Goal: Information Seeking & Learning: Learn about a topic

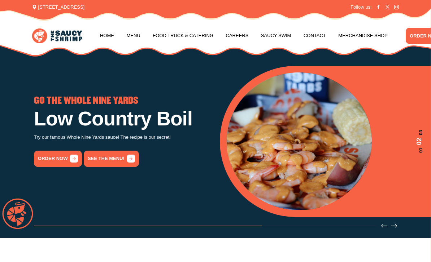
click at [134, 42] on link "Menu" at bounding box center [133, 35] width 14 height 27
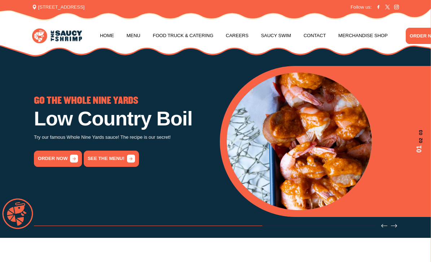
click at [119, 159] on link "See the menu!" at bounding box center [111, 159] width 55 height 16
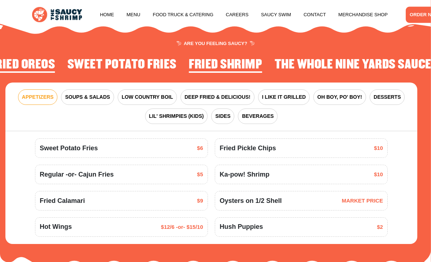
scroll to position [688, 0]
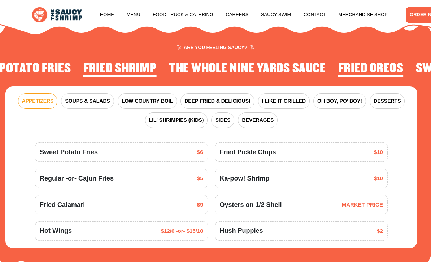
click at [106, 100] on span "SOUPS & SALADS" at bounding box center [87, 101] width 45 height 8
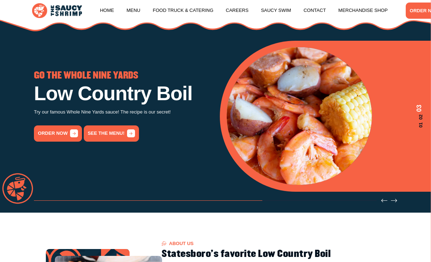
scroll to position [26, 0]
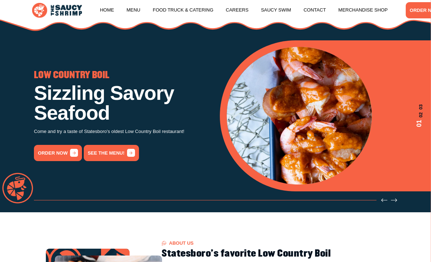
click at [128, 153] on icon "3 / 3" at bounding box center [131, 153] width 8 height 8
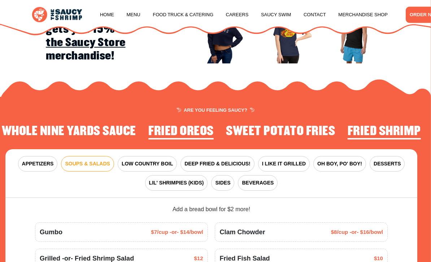
scroll to position [702, 0]
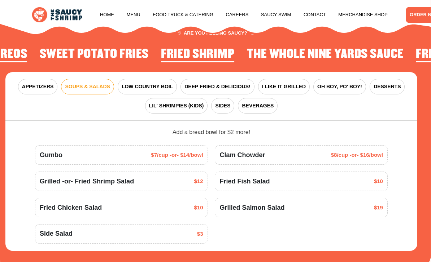
click at [294, 83] on span "I LIKE IT GRILLED" at bounding box center [284, 87] width 44 height 8
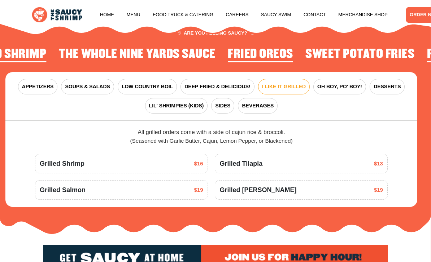
click at [220, 112] on button "SIDES" at bounding box center [222, 106] width 23 height 16
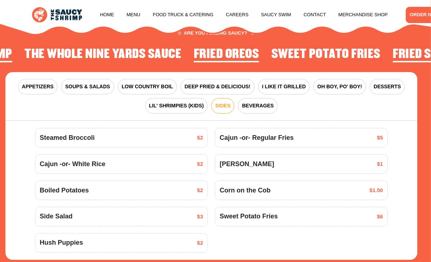
click at [342, 87] on span "OH BOY, PO' BOY!" at bounding box center [339, 87] width 45 height 8
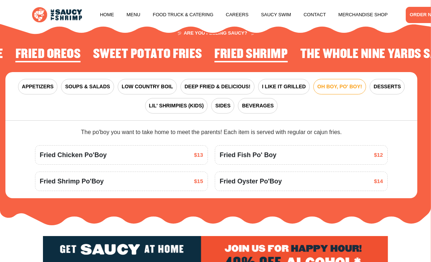
click at [260, 105] on span "BEVERAGES" at bounding box center [258, 106] width 32 height 8
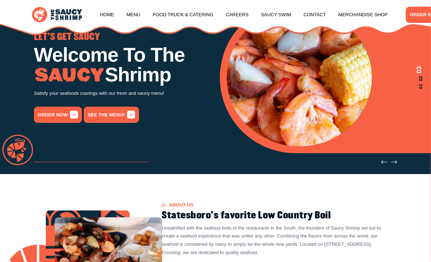
scroll to position [0, 0]
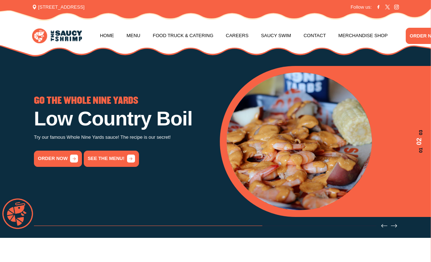
click at [139, 37] on link "Menu" at bounding box center [133, 35] width 14 height 27
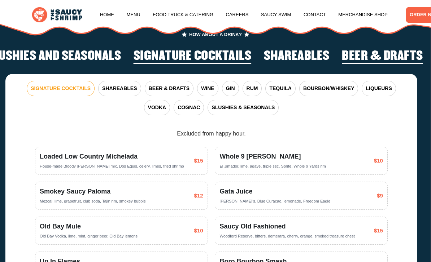
scroll to position [1006, 0]
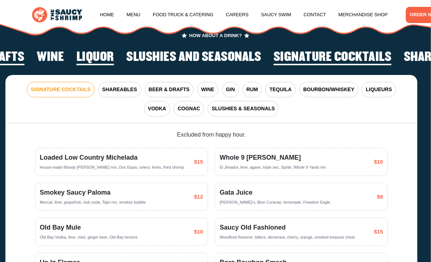
click at [149, 102] on button "VODKA" at bounding box center [157, 109] width 26 height 16
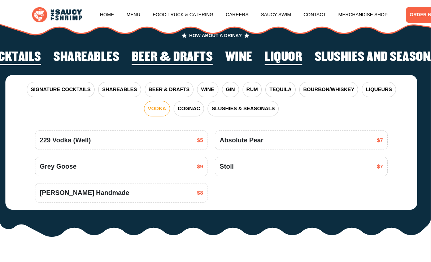
click at [45, 95] on button "SIGNATURE COCKTAILS" at bounding box center [61, 90] width 68 height 16
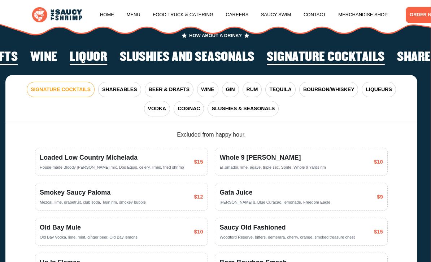
click at [154, 90] on span "BEER & DRAFTS" at bounding box center [169, 90] width 41 height 8
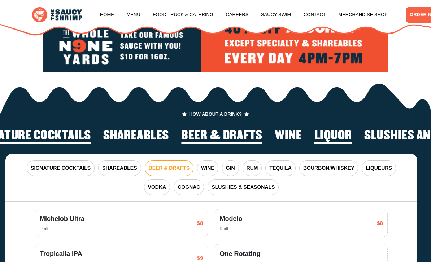
scroll to position [927, 0]
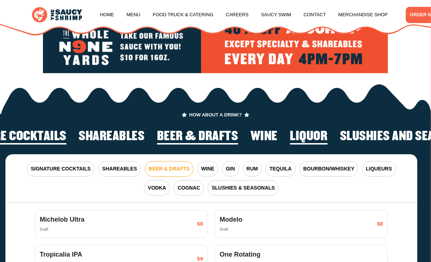
click at [210, 168] on span "WINE" at bounding box center [207, 169] width 13 height 8
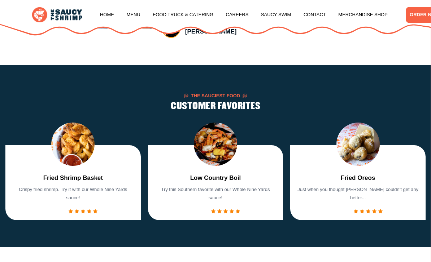
scroll to position [362, 0]
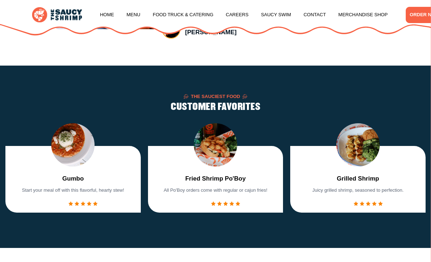
click at [75, 152] on img "4 / 7" at bounding box center [72, 144] width 43 height 43
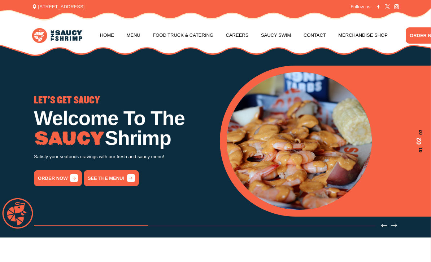
scroll to position [0, 0]
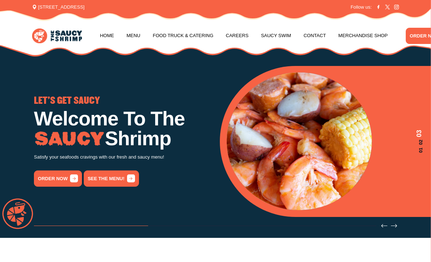
click at [140, 38] on link "Menu" at bounding box center [133, 35] width 14 height 27
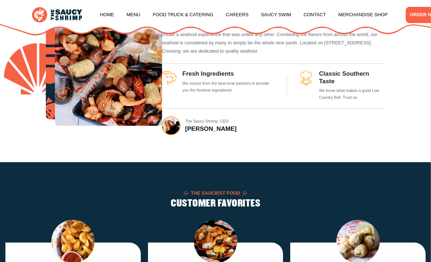
scroll to position [702, 0]
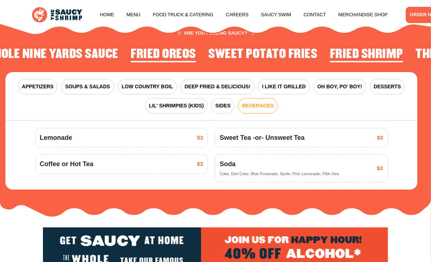
click at [43, 83] on span "APPETIZERS" at bounding box center [38, 87] width 32 height 8
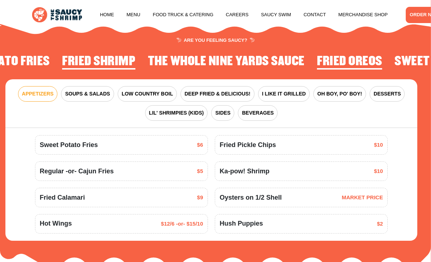
scroll to position [695, 0]
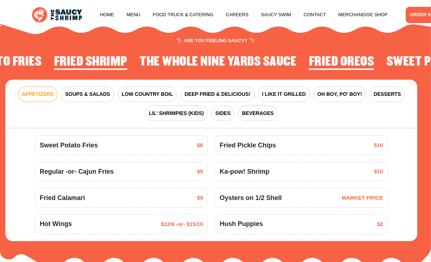
click at [92, 96] on span "SOUPS & SALADS" at bounding box center [87, 95] width 45 height 8
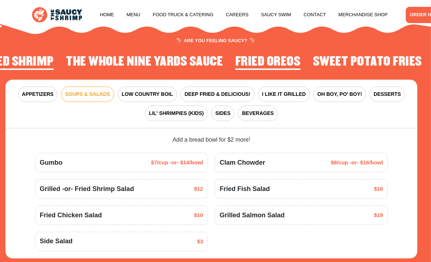
click at [75, 161] on div "Gumbo $7/cup -or- $14/bowl" at bounding box center [121, 163] width 163 height 10
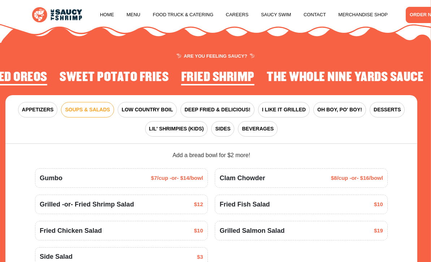
scroll to position [678, 0]
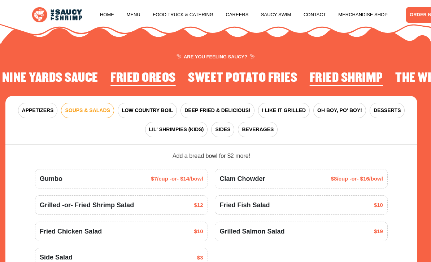
click at [227, 103] on button "DEEP FRIED & DELICIOUS!" at bounding box center [217, 111] width 74 height 16
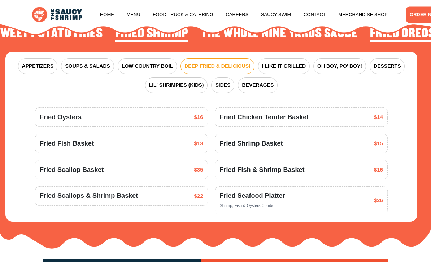
scroll to position [729, 0]
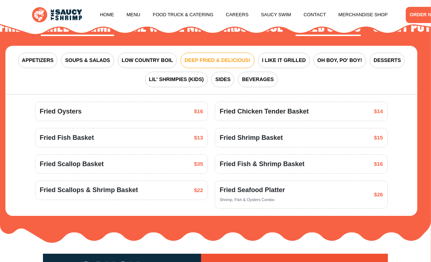
click at [290, 58] on span "I LIKE IT GRILLED" at bounding box center [284, 61] width 44 height 8
